Goal: Task Accomplishment & Management: Use online tool/utility

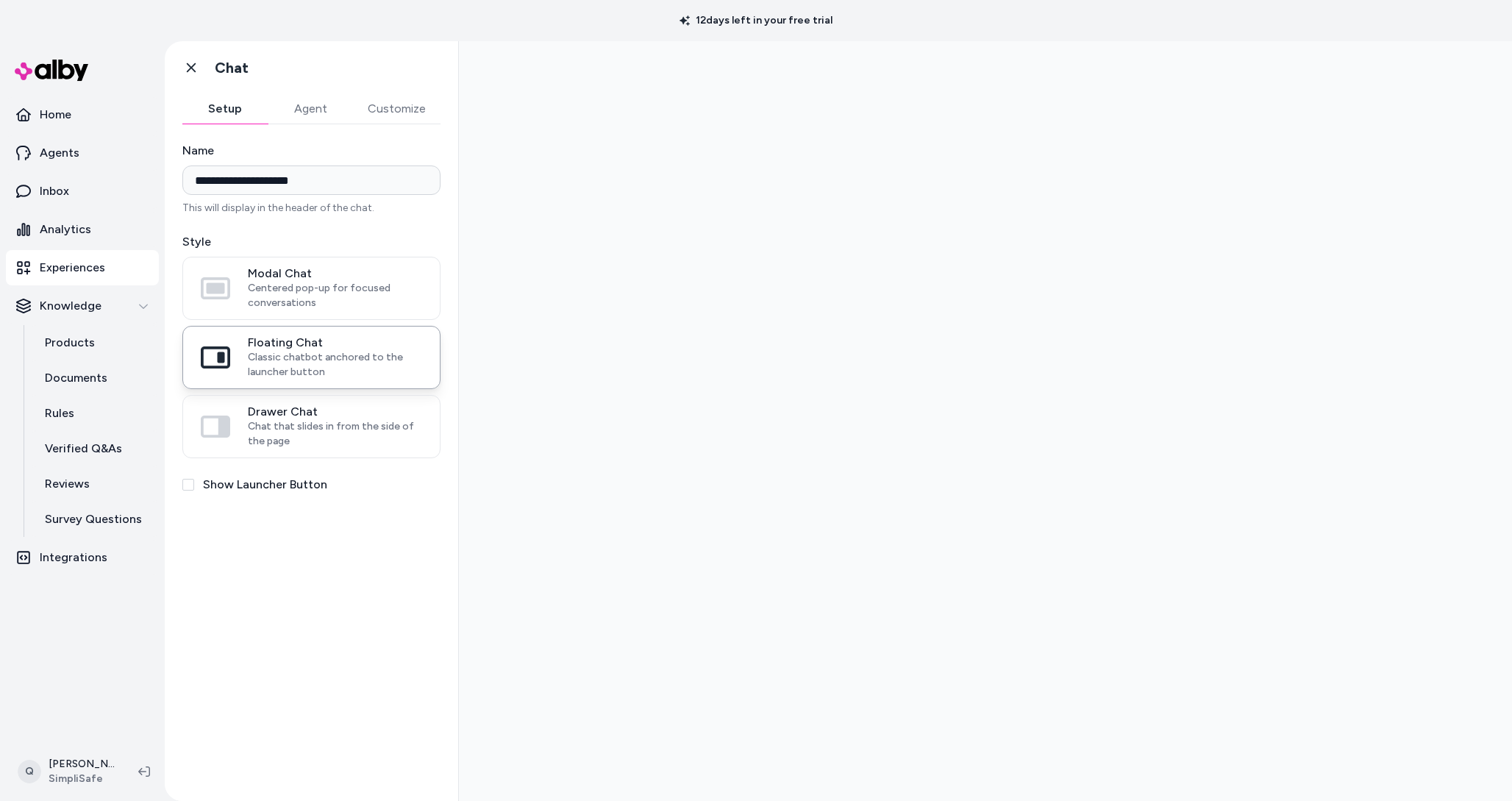
click at [74, 263] on p "Experiences" at bounding box center [73, 268] width 66 height 18
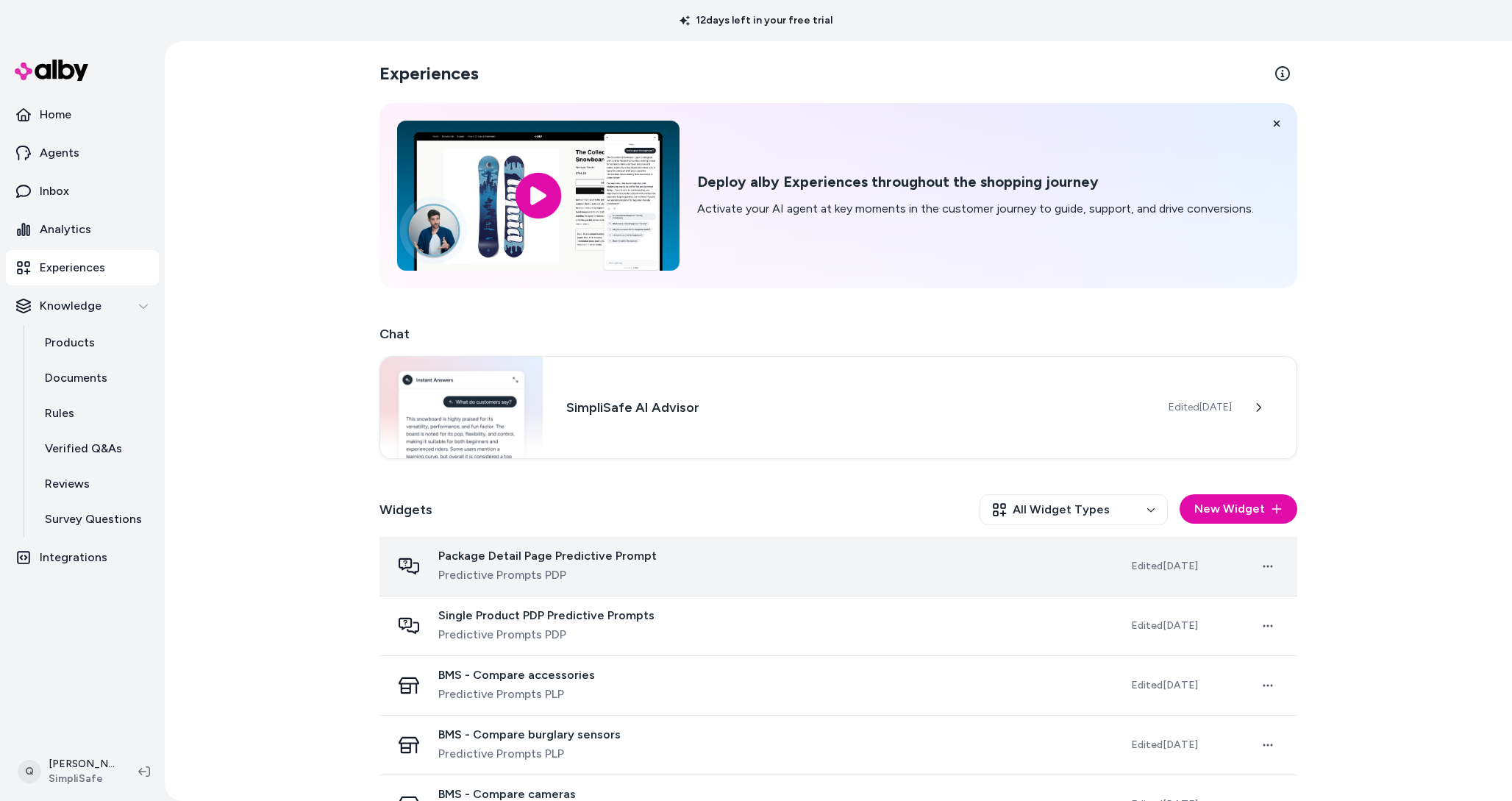
click at [519, 554] on span "Package Detail Page Predictive Prompt" at bounding box center [547, 556] width 218 height 15
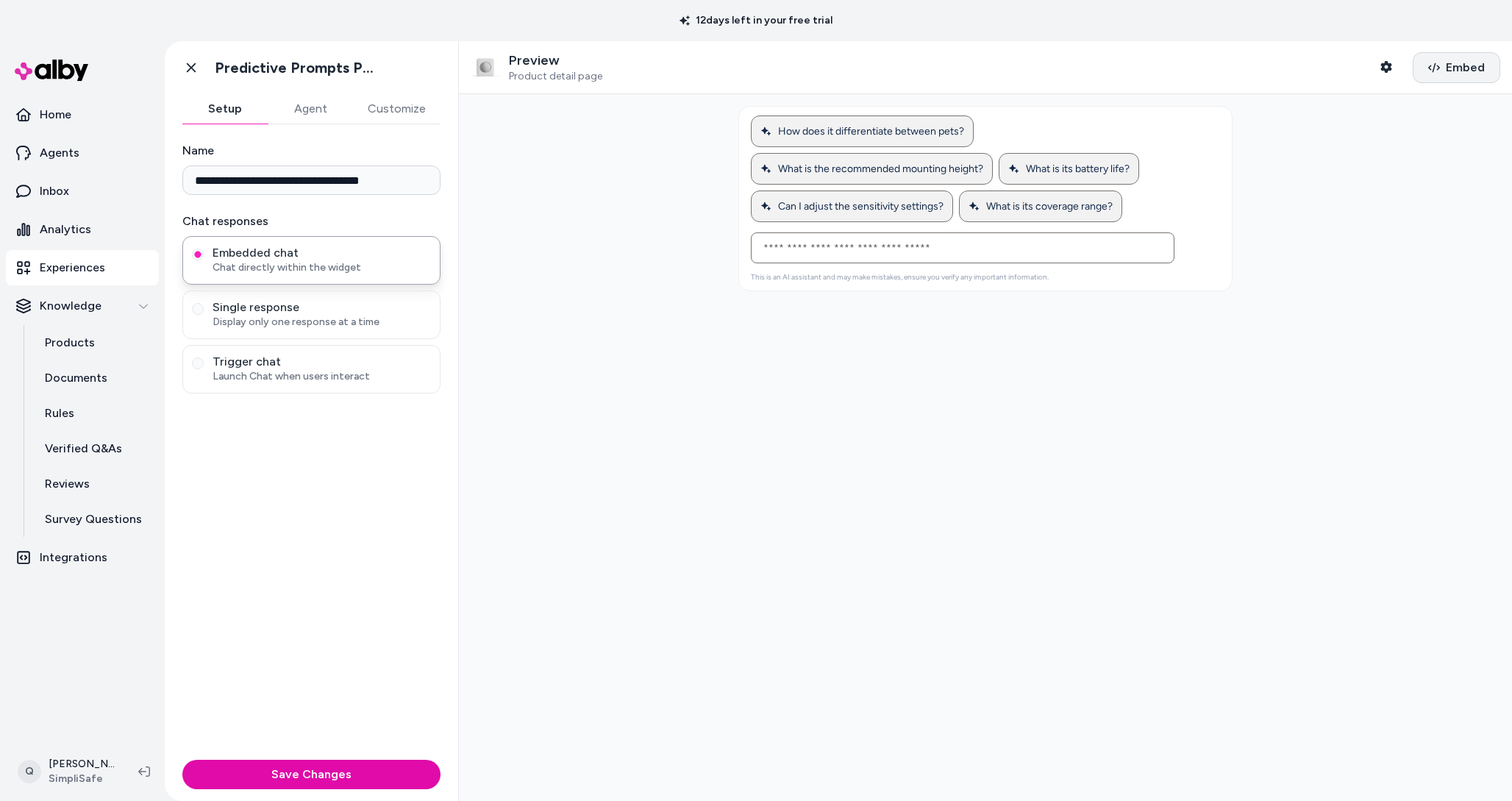
click at [1437, 67] on icon "button" at bounding box center [1434, 67] width 12 height 12
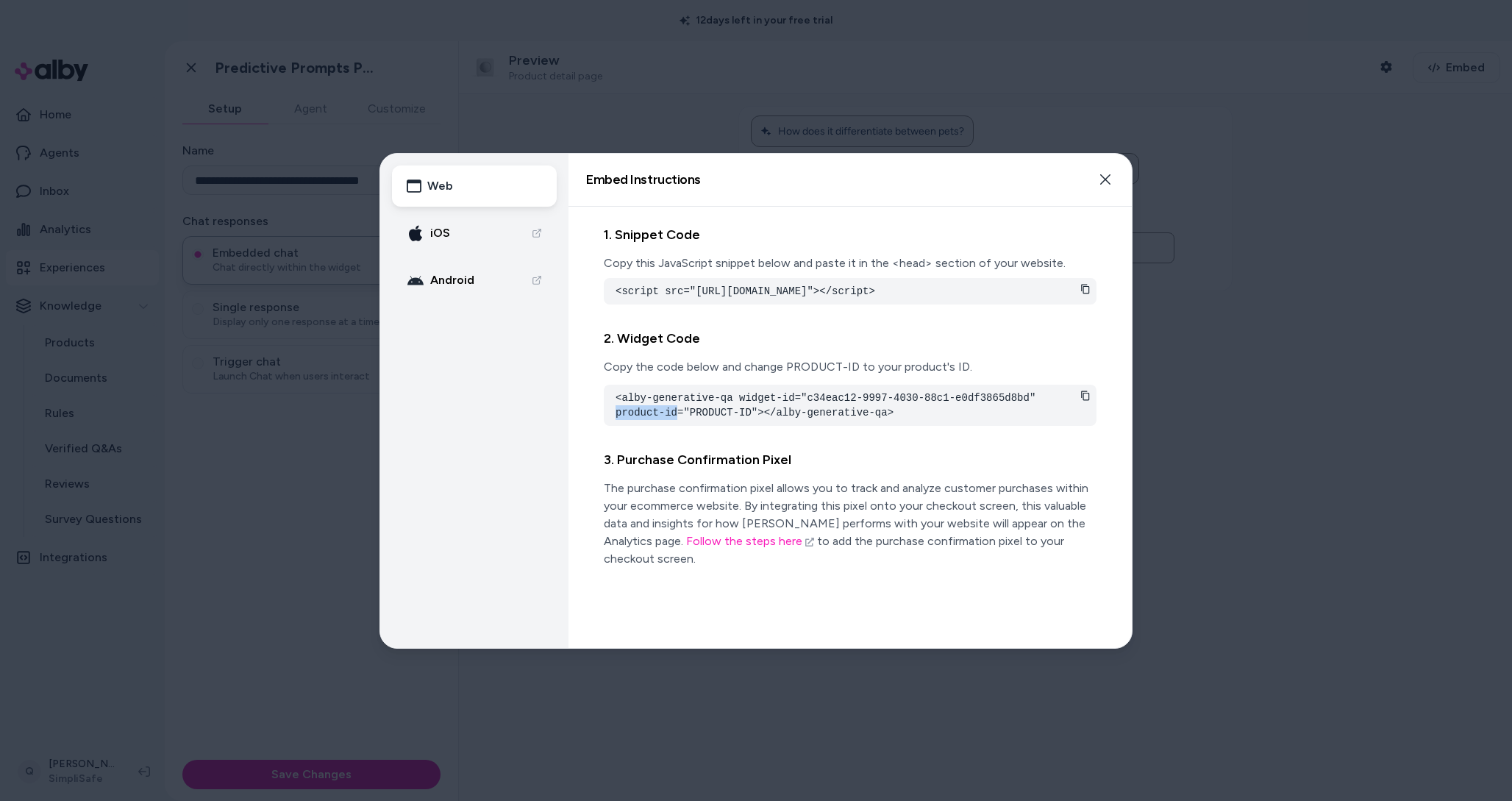
drag, startPoint x: 616, startPoint y: 428, endPoint x: 679, endPoint y: 431, distance: 63.1
click at [679, 420] on pre "<alby-generative-qa widget-id="c34eac12-9997-4030-88c1-e0df3865d8bd" product-id…" at bounding box center [851, 406] width 470 height 30
copy pre "product-id"
click at [899, 460] on div "3. Purchase Confirmation Pixel The purchase confirmation pixel allows you to tr…" at bounding box center [851, 508] width 493 height 142
